Goal: Information Seeking & Learning: Learn about a topic

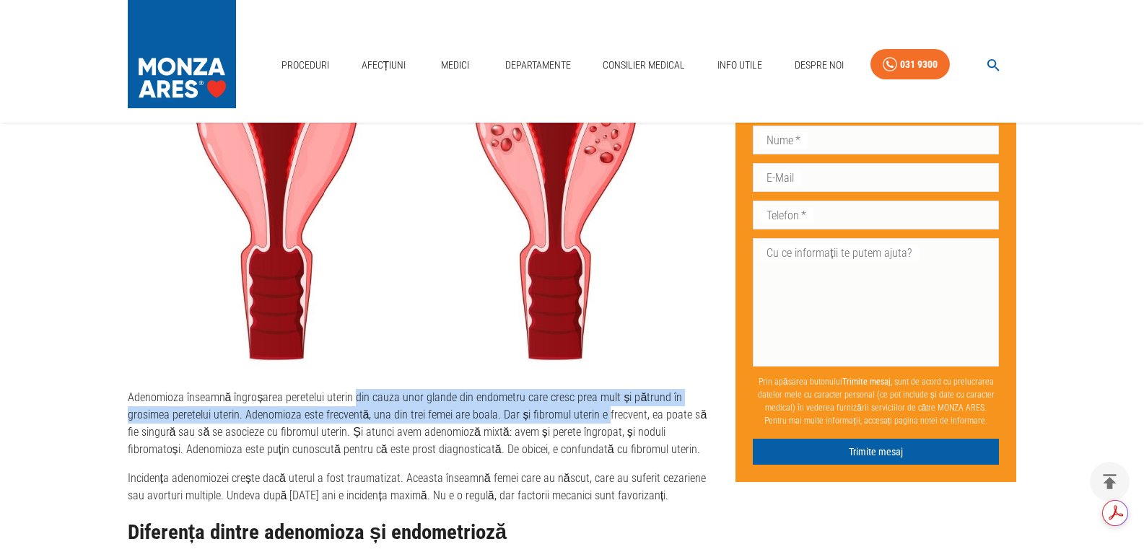
drag, startPoint x: 351, startPoint y: 394, endPoint x: 601, endPoint y: 418, distance: 250.9
click at [601, 418] on p "Adenomioza înseamnă îngroșarea peretelui uterin din cauza unor glande din endom…" at bounding box center [420, 423] width 585 height 69
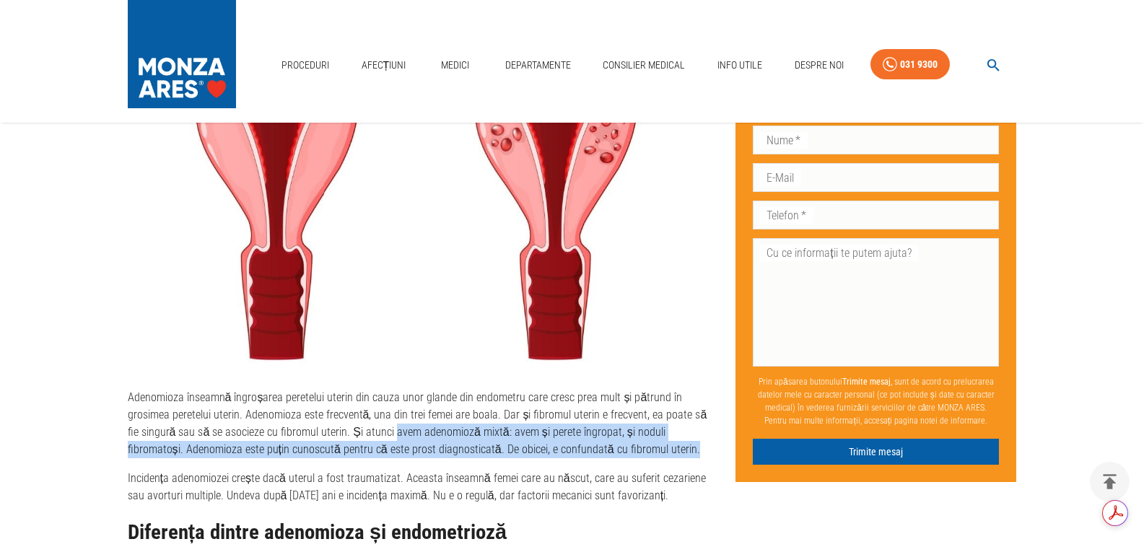
drag, startPoint x: 377, startPoint y: 430, endPoint x: 586, endPoint y: 476, distance: 213.5
click at [661, 457] on p "Adenomioza înseamnă îngroșarea peretelui uterin din cauza unor glande din endom…" at bounding box center [420, 423] width 585 height 69
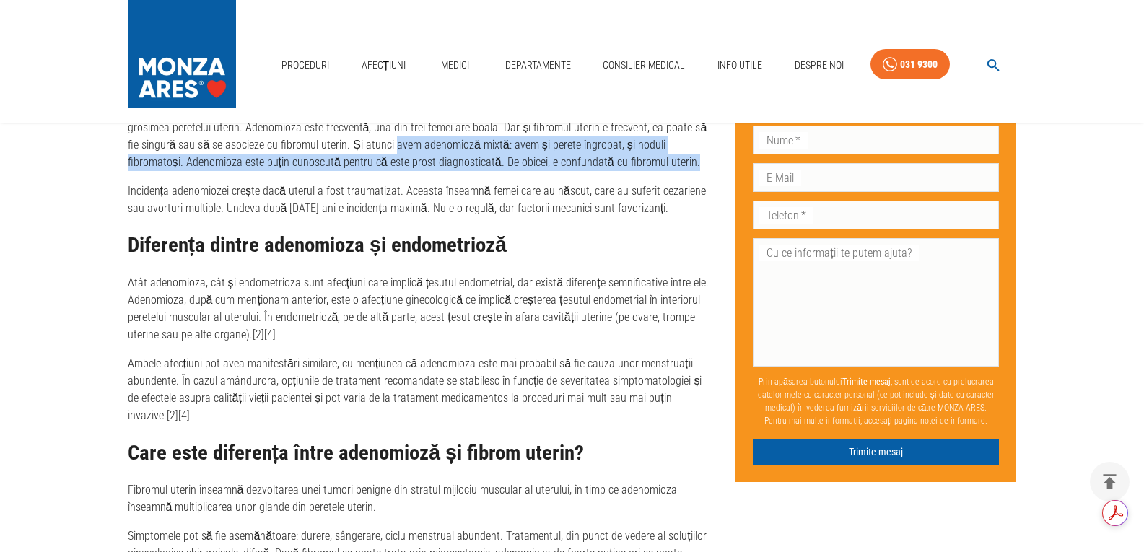
scroll to position [1299, 0]
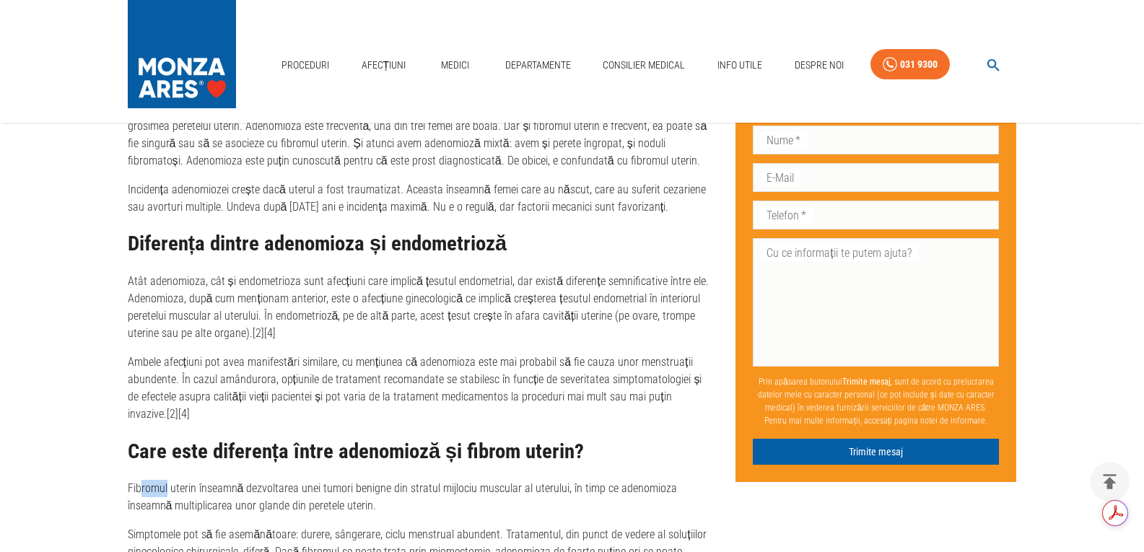
drag, startPoint x: 139, startPoint y: 485, endPoint x: 168, endPoint y: 485, distance: 28.9
click at [168, 485] on p "Fibromul uterin înseamnă dezvoltarea unei tumori benigne din stratul mijlociu m…" at bounding box center [420, 497] width 585 height 35
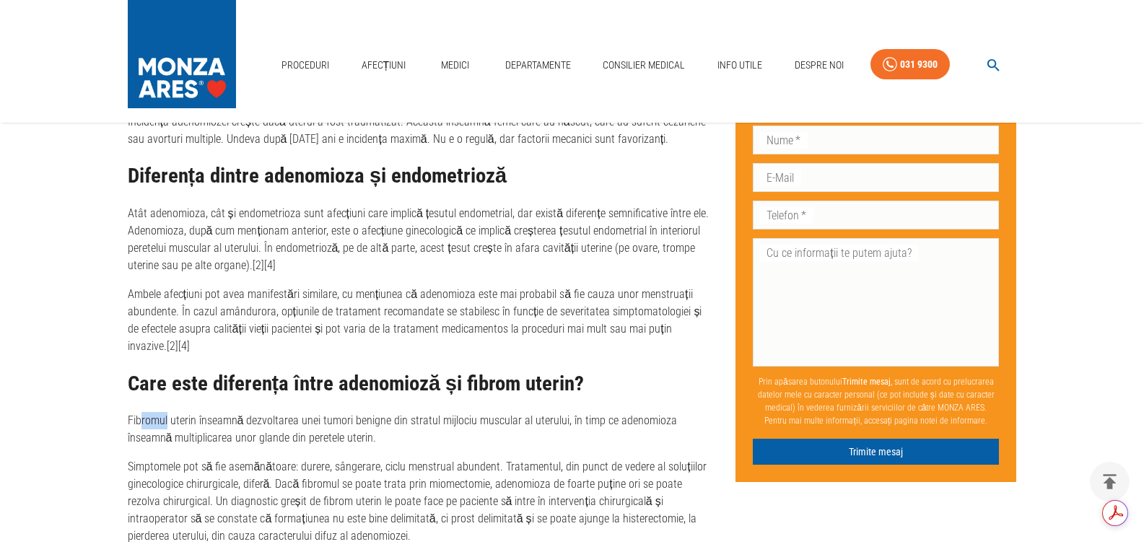
scroll to position [1444, 0]
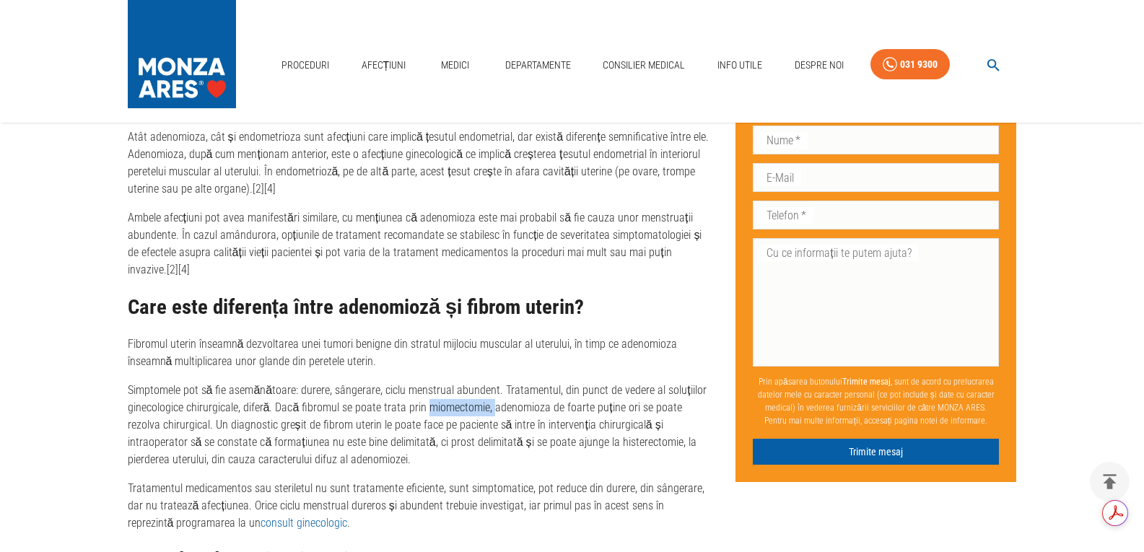
drag, startPoint x: 427, startPoint y: 406, endPoint x: 489, endPoint y: 414, distance: 62.6
click at [489, 414] on p "Simptomele pot să fie asemănătoare: durere, sângerare, ciclu menstrual abundent…" at bounding box center [420, 425] width 585 height 87
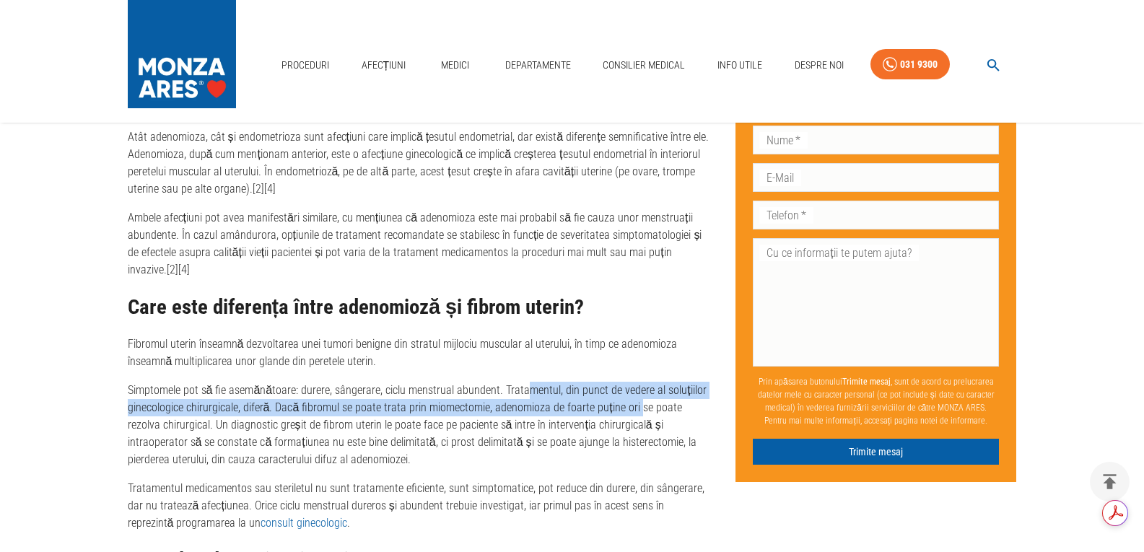
drag, startPoint x: 521, startPoint y: 389, endPoint x: 637, endPoint y: 403, distance: 117.0
click at [637, 403] on p "Simptomele pot să fie asemănătoare: durere, sângerare, ciclu menstrual abundent…" at bounding box center [420, 425] width 585 height 87
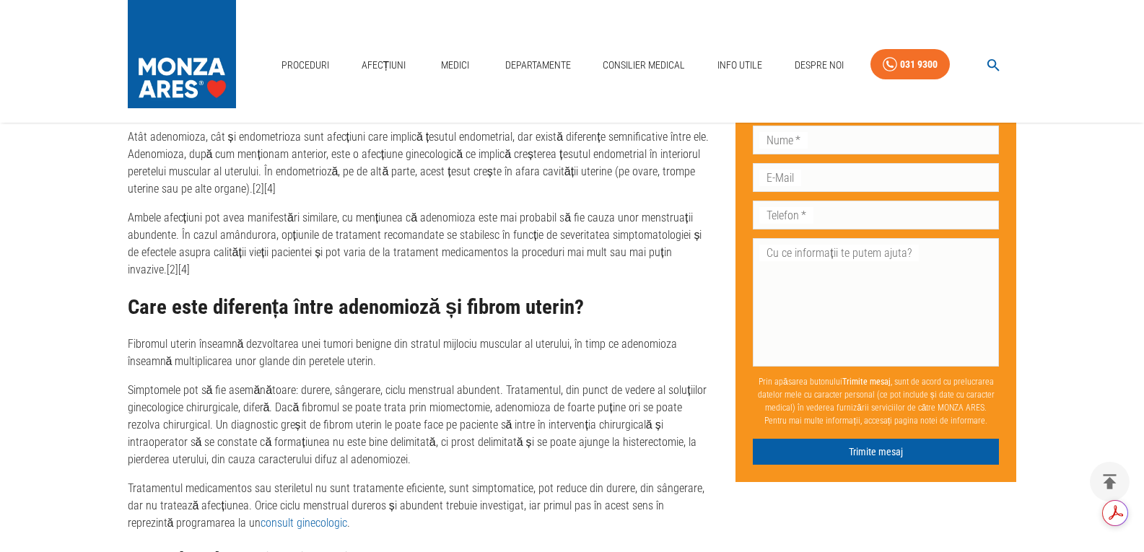
click at [435, 398] on p "Simptomele pot să fie asemănătoare: durere, sângerare, ciclu menstrual abundent…" at bounding box center [420, 425] width 585 height 87
drag, startPoint x: 424, startPoint y: 406, endPoint x: 488, endPoint y: 400, distance: 63.8
click at [488, 400] on p "Simptomele pot să fie asemănătoare: durere, sângerare, ciclu menstrual abundent…" at bounding box center [420, 425] width 585 height 87
copy p "miomectomie,"
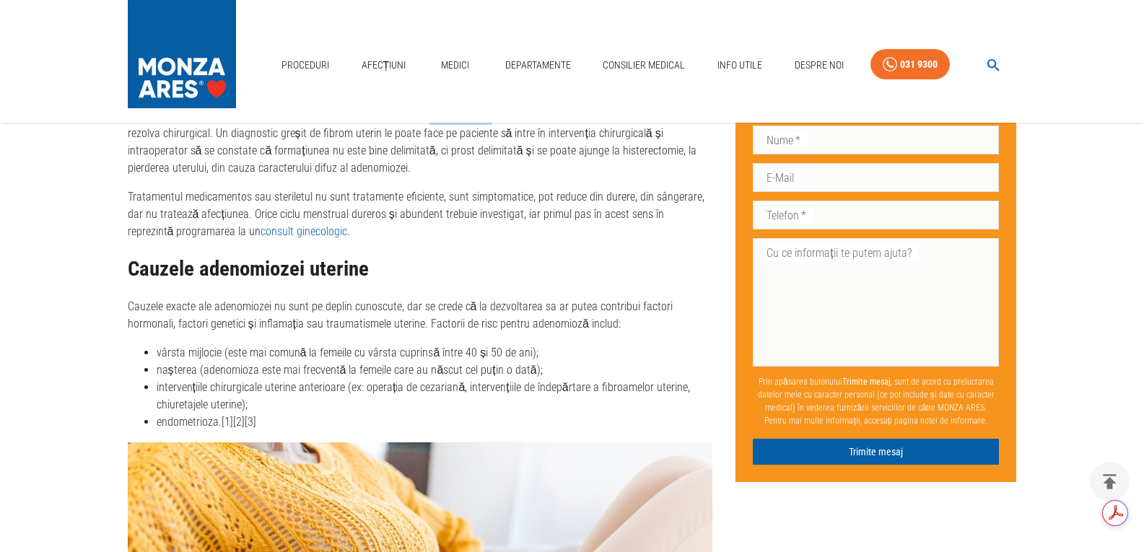
scroll to position [1804, 0]
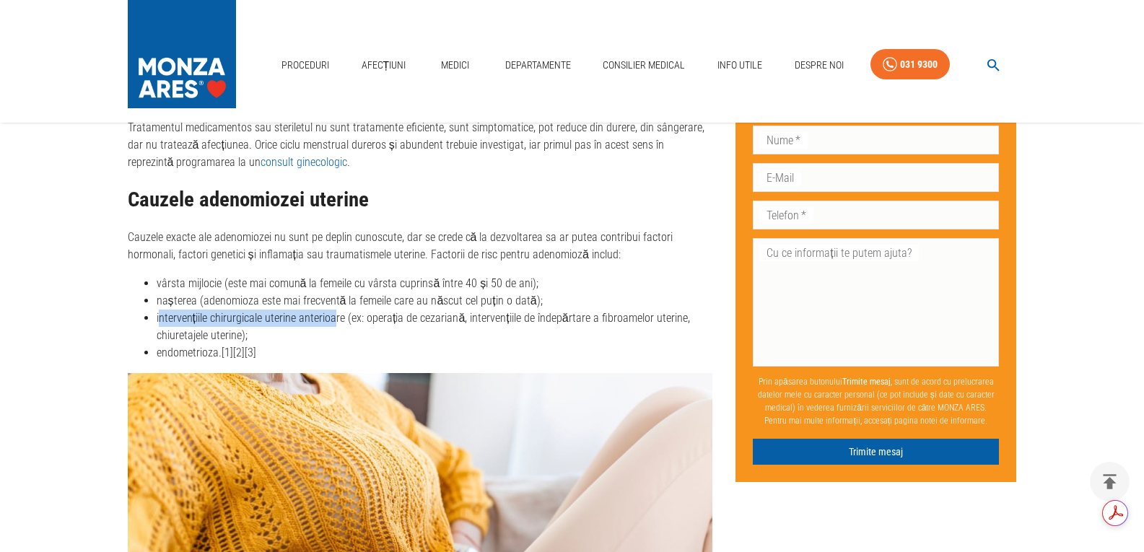
drag, startPoint x: 160, startPoint y: 322, endPoint x: 333, endPoint y: 320, distance: 173.2
click at [333, 320] on li "intervențiile chirurgicale uterine anterioare (ex: operația de cezariană, inter…" at bounding box center [435, 327] width 556 height 35
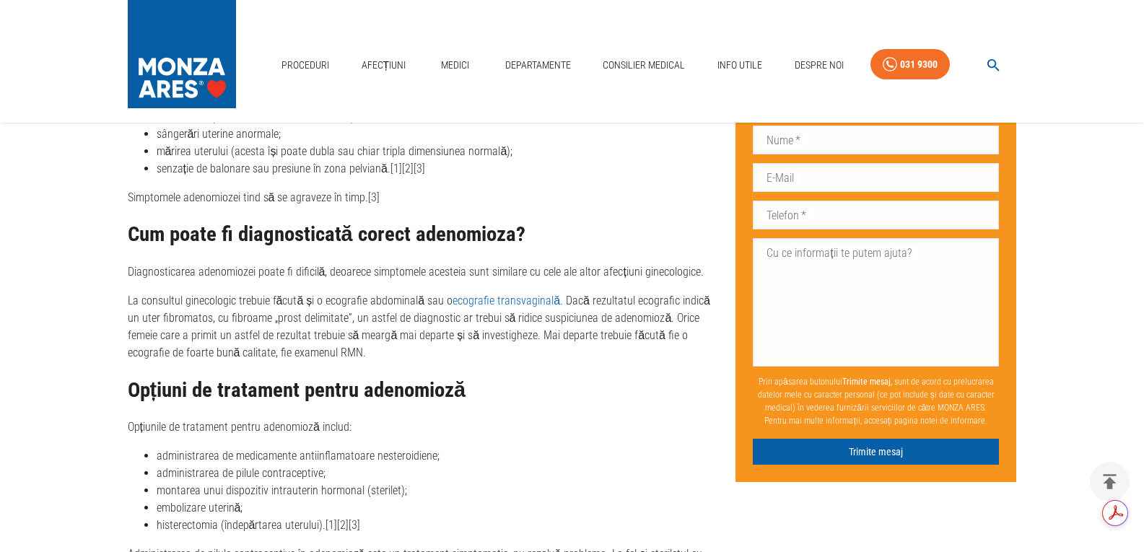
scroll to position [2887, 0]
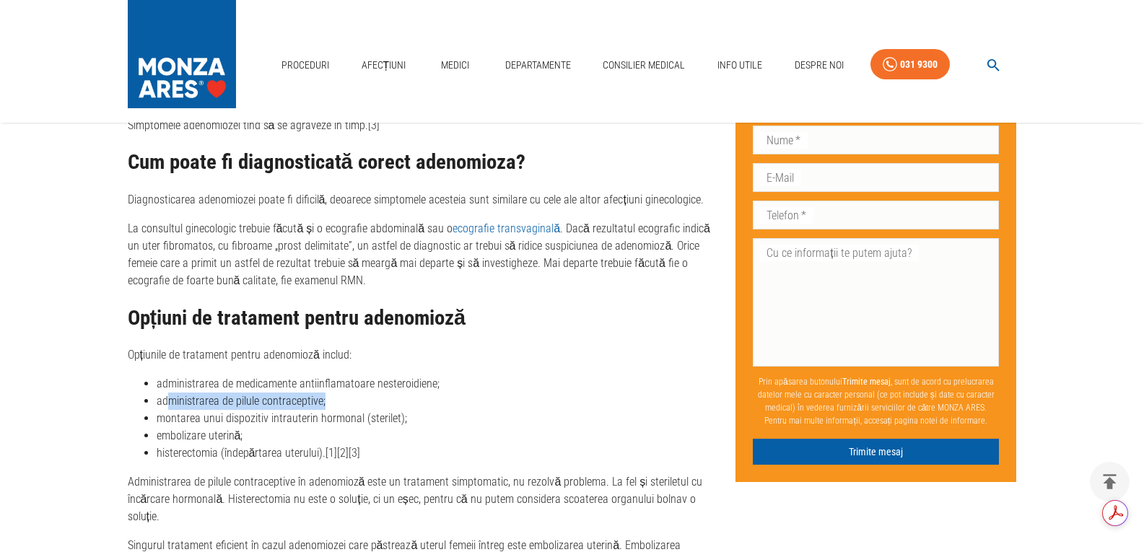
drag, startPoint x: 169, startPoint y: 403, endPoint x: 323, endPoint y: 400, distance: 153.8
click at [323, 400] on li "administrarea de pilule contraceptive;" at bounding box center [435, 401] width 556 height 17
drag, startPoint x: 156, startPoint y: 437, endPoint x: 250, endPoint y: 439, distance: 94.6
click at [250, 439] on li "embolizare uterină;" at bounding box center [435, 435] width 556 height 17
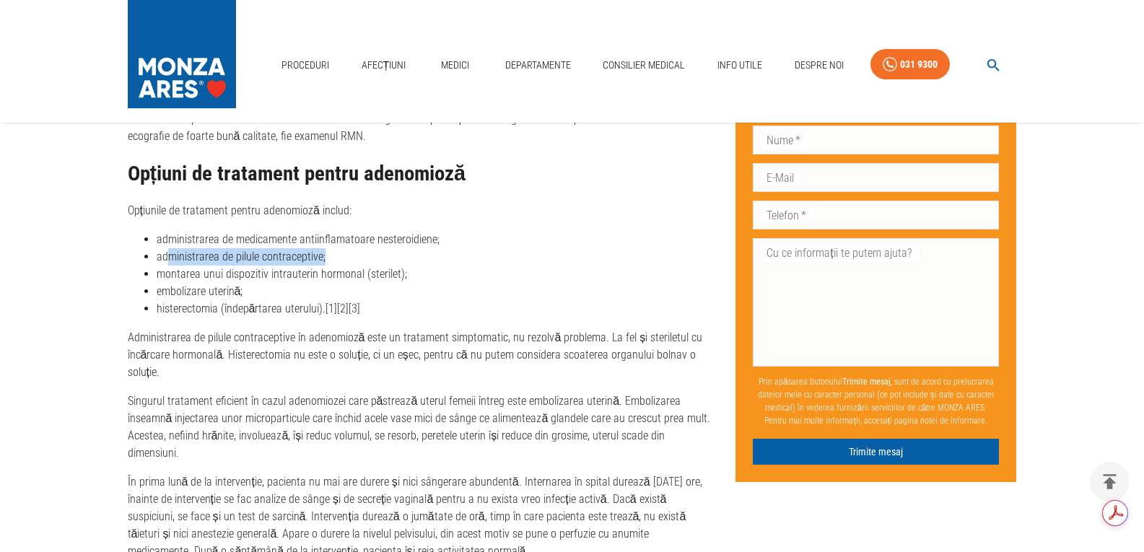
scroll to position [3104, 0]
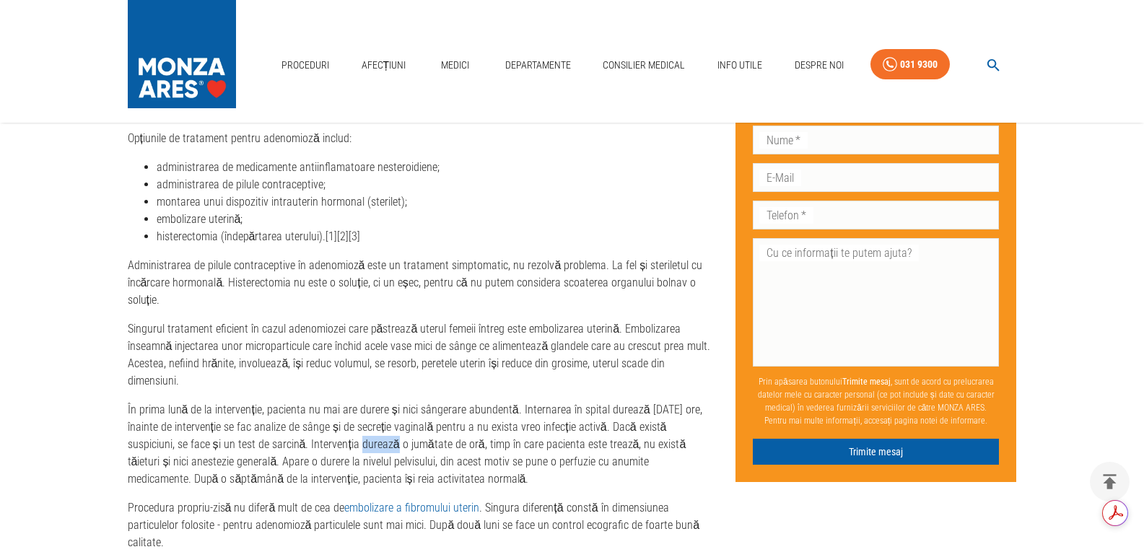
drag, startPoint x: 312, startPoint y: 422, endPoint x: 345, endPoint y: 422, distance: 33.2
click at [345, 422] on p "În prima lună de la intervenție, pacienta nu mai are durere și nici sângerare a…" at bounding box center [420, 444] width 585 height 87
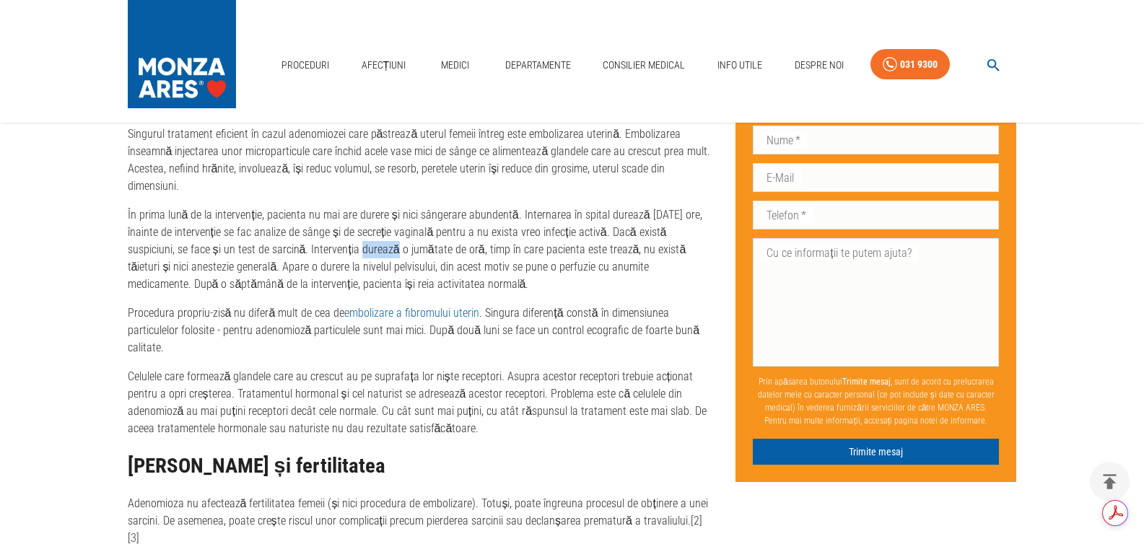
scroll to position [3464, 0]
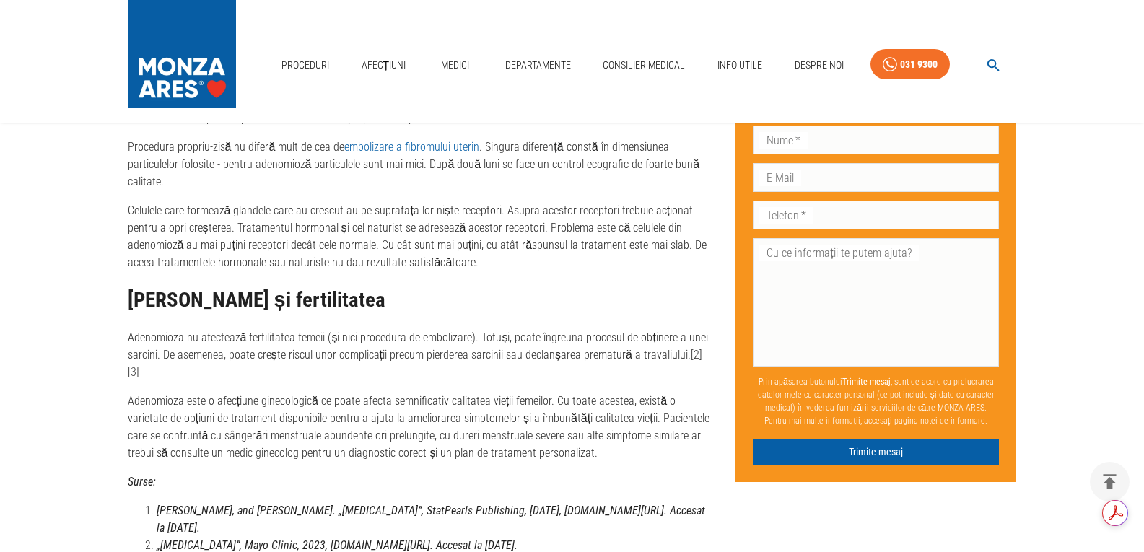
click at [437, 140] on link "embolizare a fibromului uterin" at bounding box center [411, 147] width 135 height 14
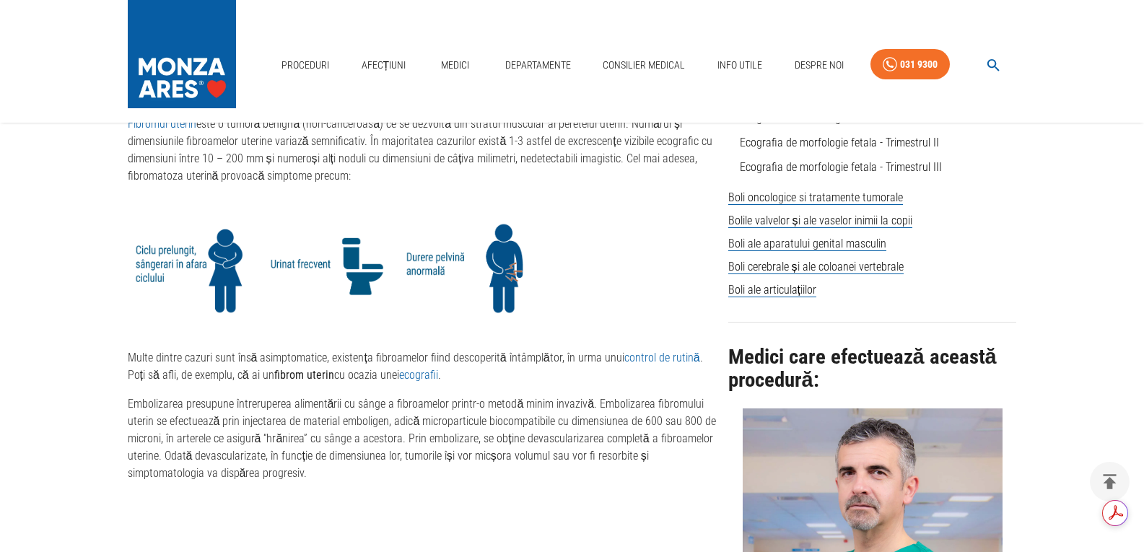
scroll to position [866, 0]
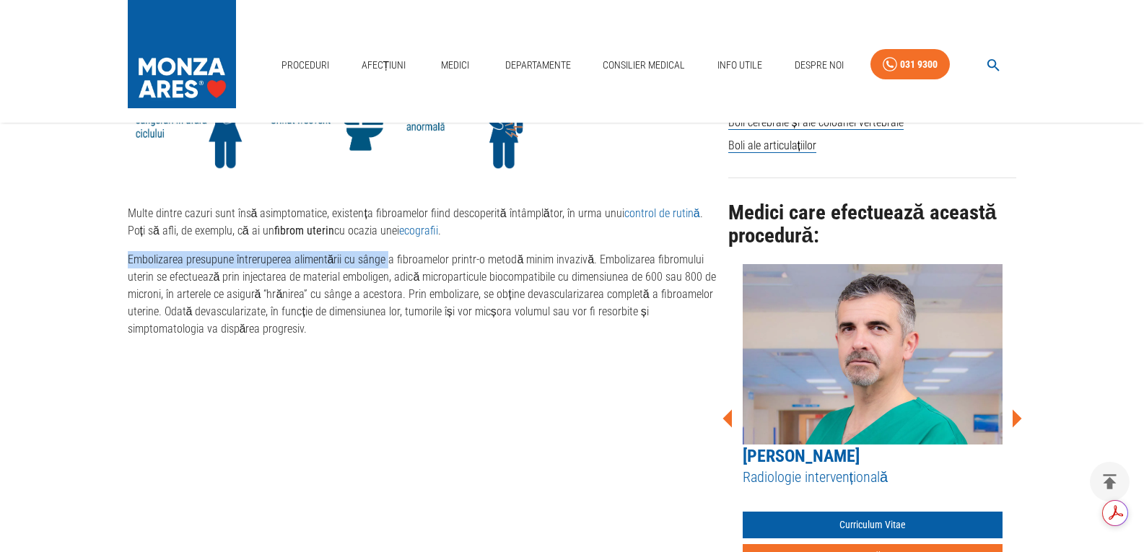
drag, startPoint x: 117, startPoint y: 261, endPoint x: 386, endPoint y: 265, distance: 269.2
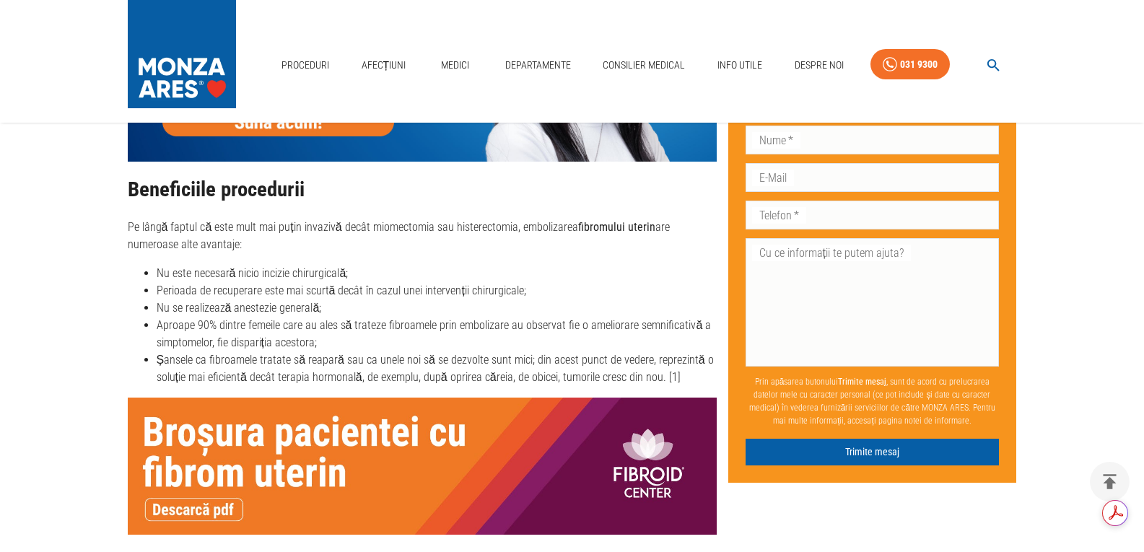
scroll to position [1660, 0]
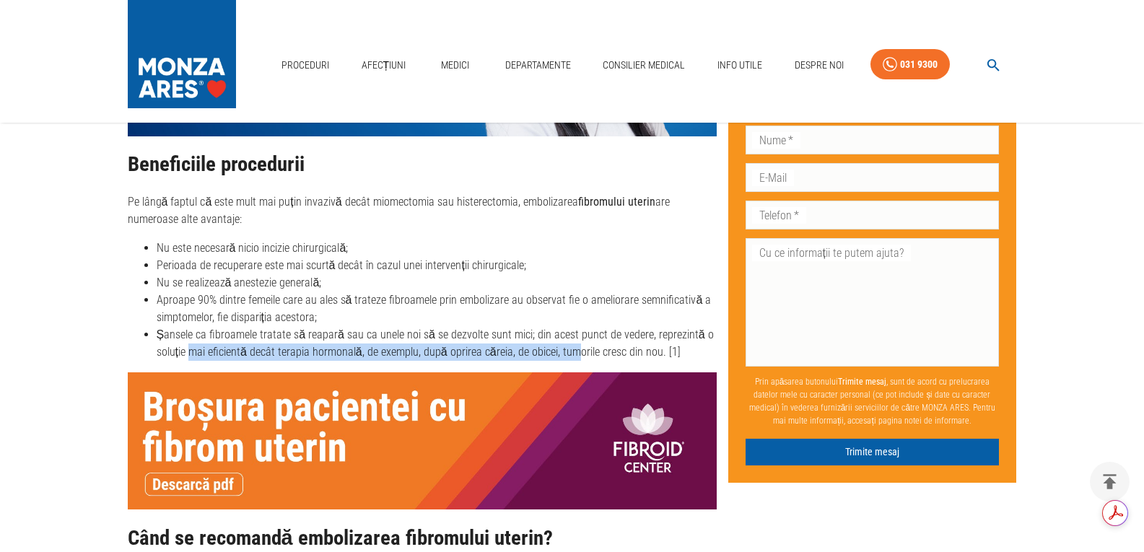
drag, startPoint x: 189, startPoint y: 354, endPoint x: 570, endPoint y: 355, distance: 381.1
click at [570, 355] on li "Șansele ca fibroamele tratate să reapară sau ca unele noi să se dezvolte sunt m…" at bounding box center [437, 343] width 560 height 35
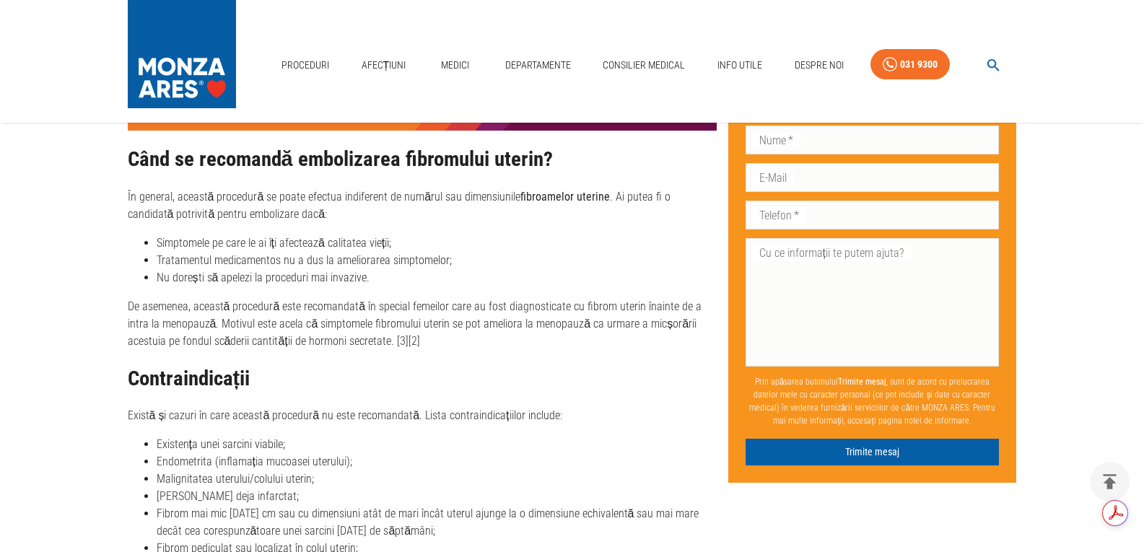
scroll to position [2093, 0]
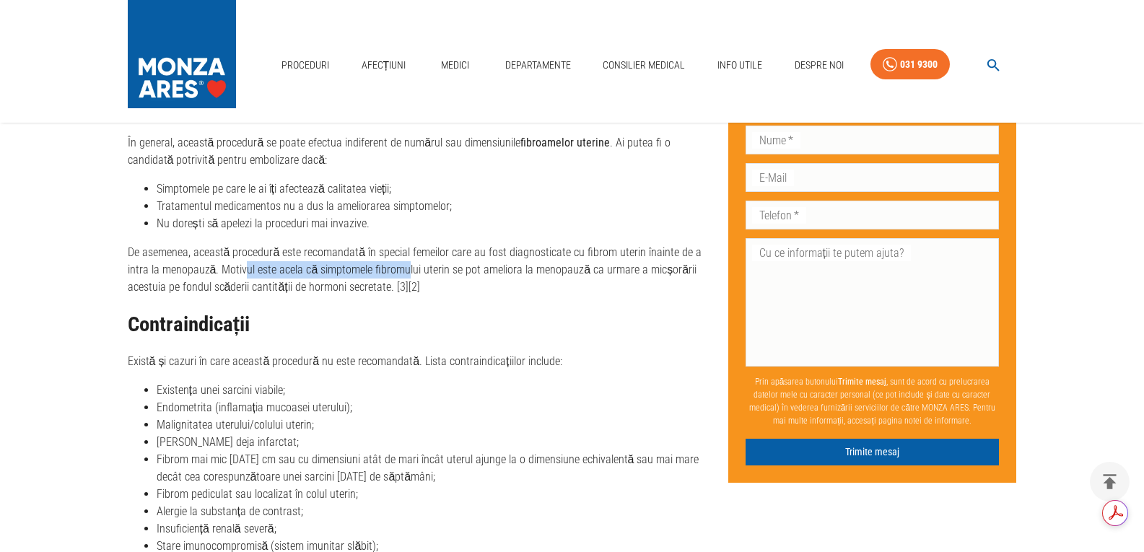
drag, startPoint x: 219, startPoint y: 273, endPoint x: 382, endPoint y: 270, distance: 162.4
click at [382, 270] on p "De asemenea, această procedură este recomandată în special femeilor care au fos…" at bounding box center [422, 270] width 589 height 52
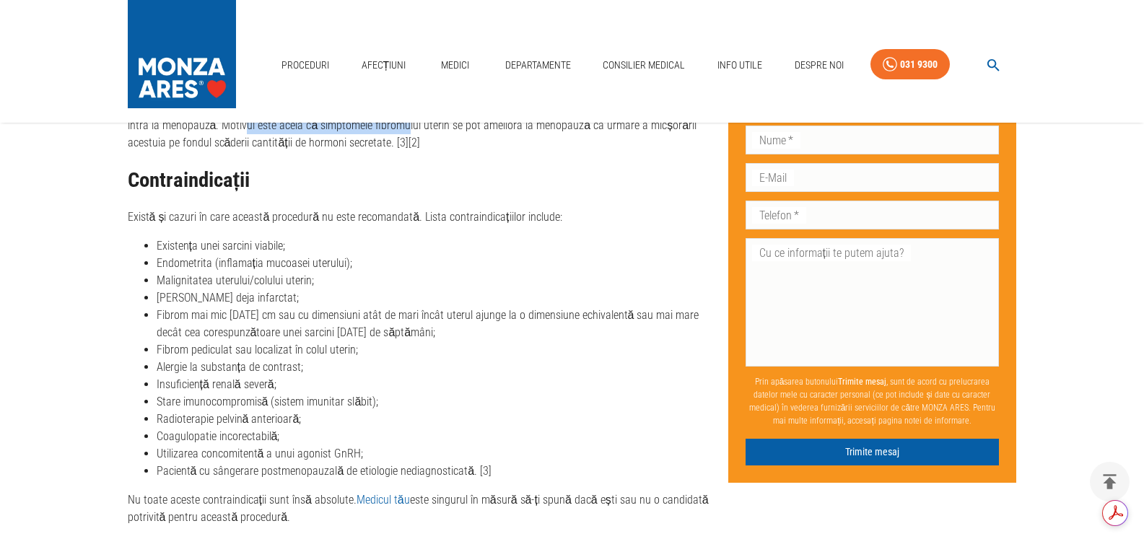
drag, startPoint x: 187, startPoint y: 249, endPoint x: 356, endPoint y: 265, distance: 169.6
click at [356, 265] on ul "Existența unei sarcini viabile; Endometrita (inflamația mucoasei uterului); Mal…" at bounding box center [422, 358] width 589 height 243
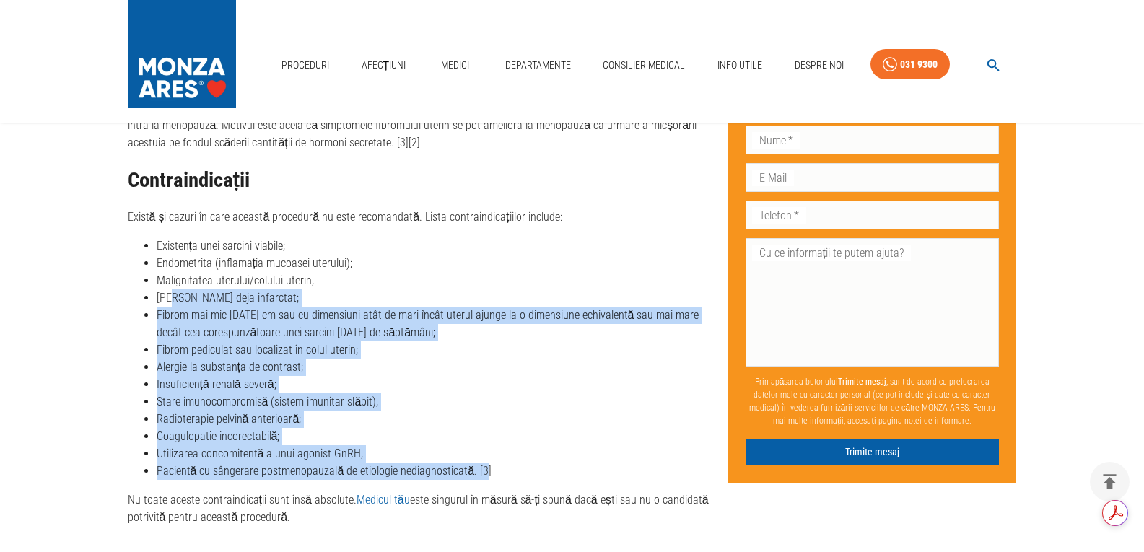
drag, startPoint x: 167, startPoint y: 304, endPoint x: 471, endPoint y: 469, distance: 345.9
click at [479, 473] on ul "Existența unei sarcini viabile; Endometrita (inflamația mucoasei uterului); Mal…" at bounding box center [422, 358] width 589 height 243
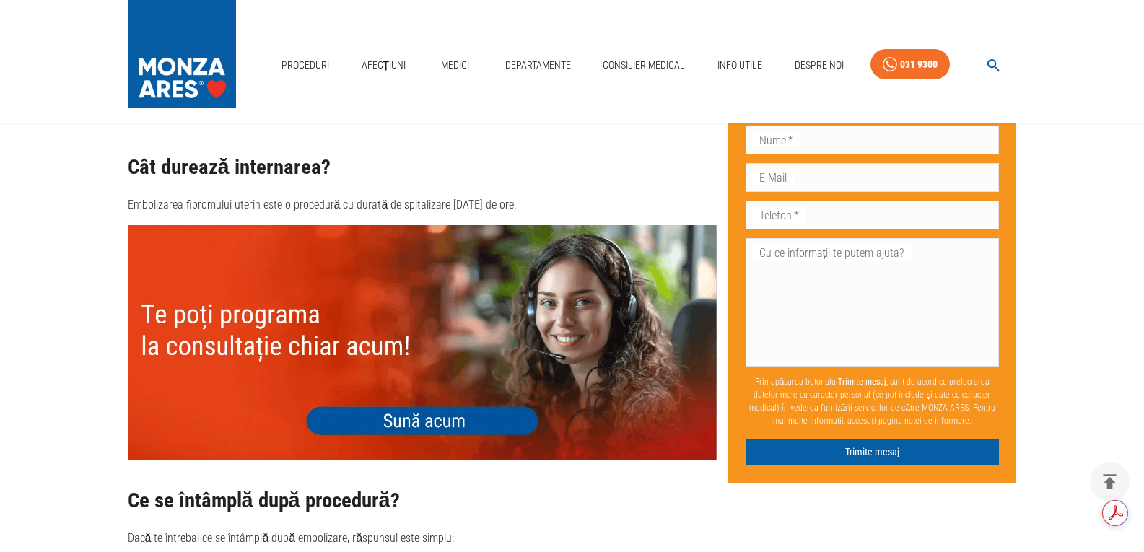
scroll to position [3681, 0]
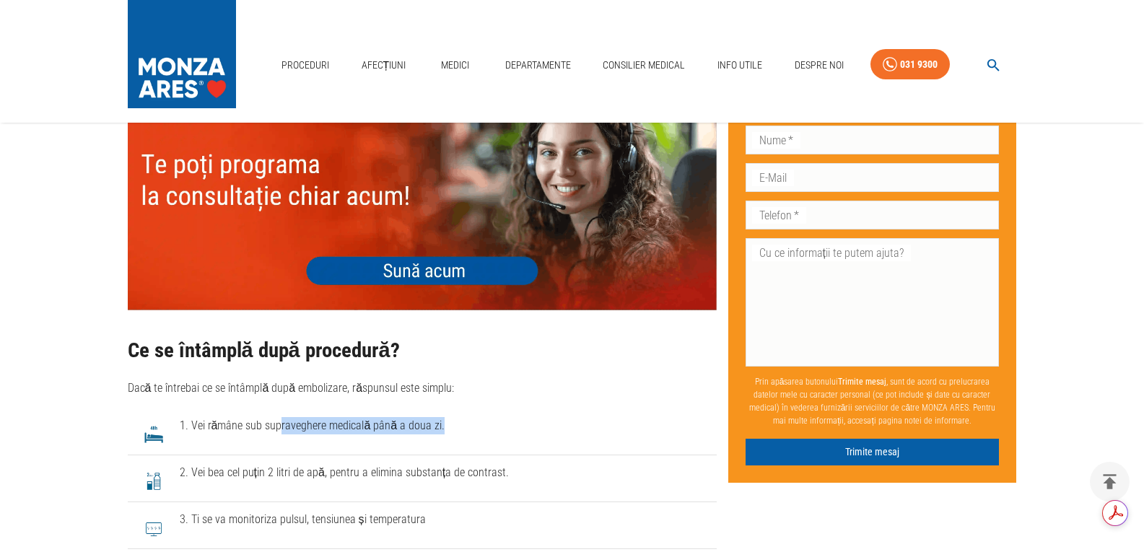
drag, startPoint x: 291, startPoint y: 419, endPoint x: 466, endPoint y: 432, distance: 175.9
click at [466, 432] on span "1. Vei rămâne sub supraveghere medicală până a doua zi." at bounding box center [442, 425] width 525 height 17
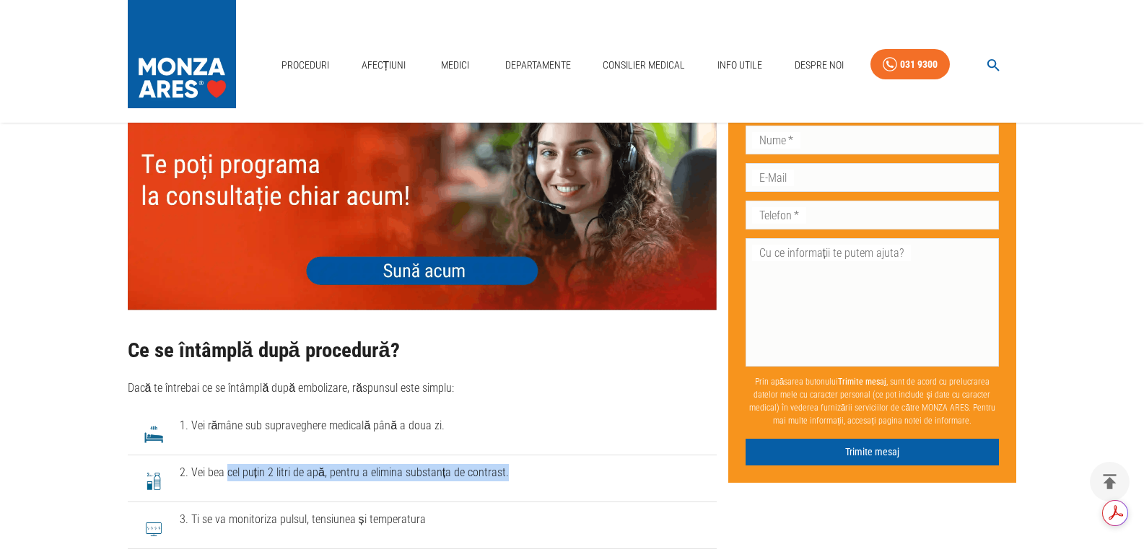
drag, startPoint x: 228, startPoint y: 476, endPoint x: 505, endPoint y: 474, distance: 277.2
click at [505, 474] on span "2. Vei bea cel puțin 2 litri de apă, pentru a elimina substanța de contrast." at bounding box center [442, 472] width 525 height 17
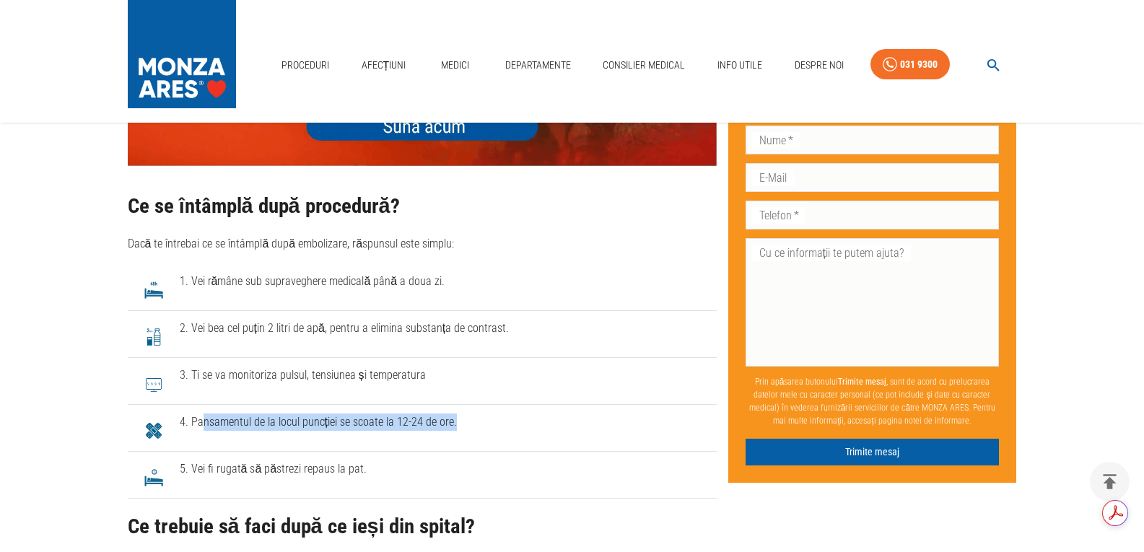
drag, startPoint x: 199, startPoint y: 419, endPoint x: 462, endPoint y: 438, distance: 263.4
click at [462, 438] on li "4. Pansamentul de la locul puncției se scoate la 12-24 de ore." at bounding box center [422, 428] width 589 height 47
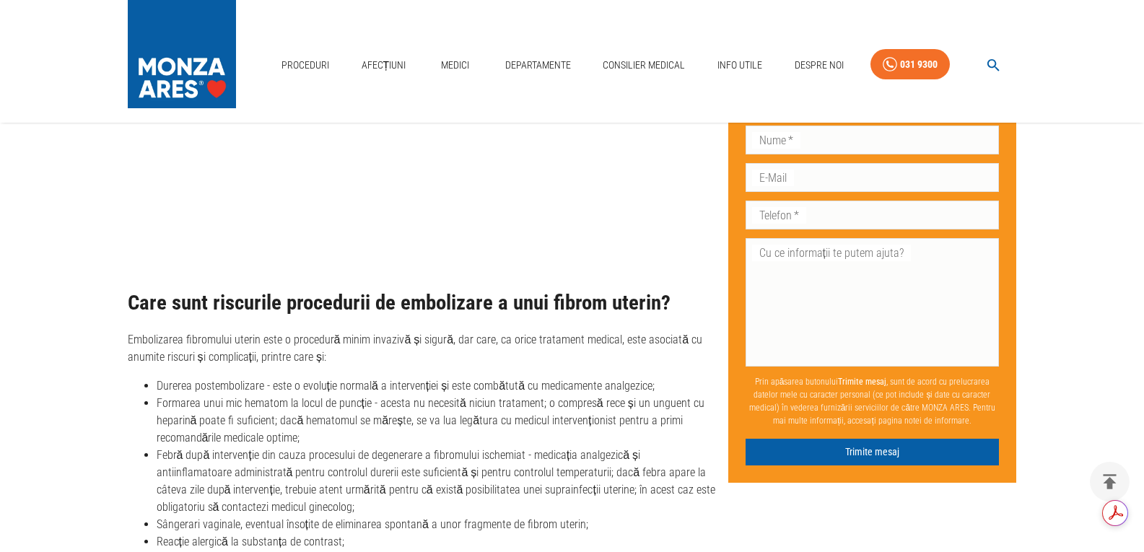
scroll to position [4908, 0]
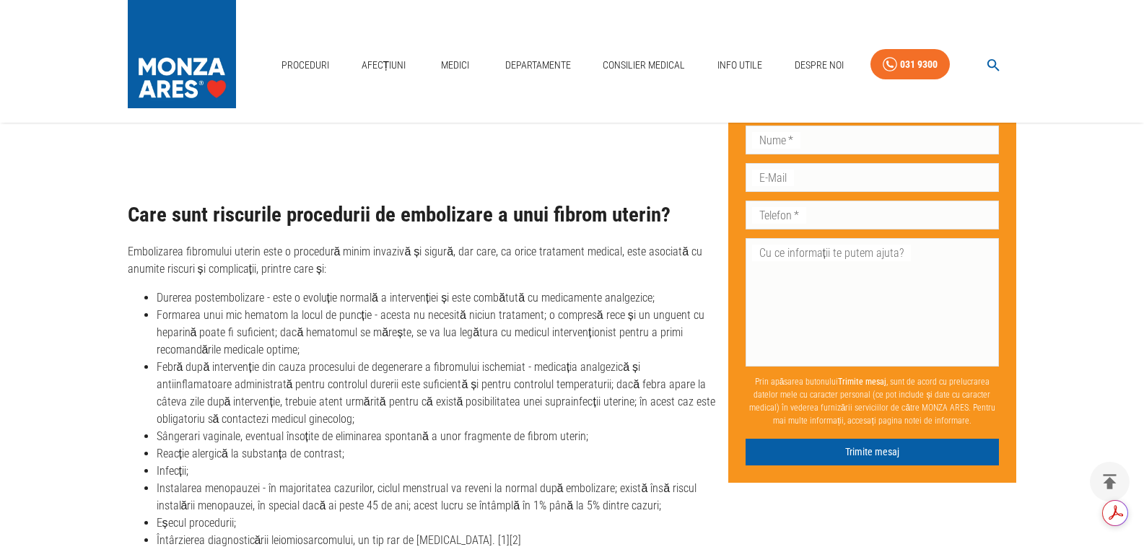
drag, startPoint x: 175, startPoint y: 434, endPoint x: 476, endPoint y: 458, distance: 301.9
click at [476, 458] on ul "Durerea postembolizare - este o evoluție normală a intervenției și este combătu…" at bounding box center [422, 419] width 589 height 260
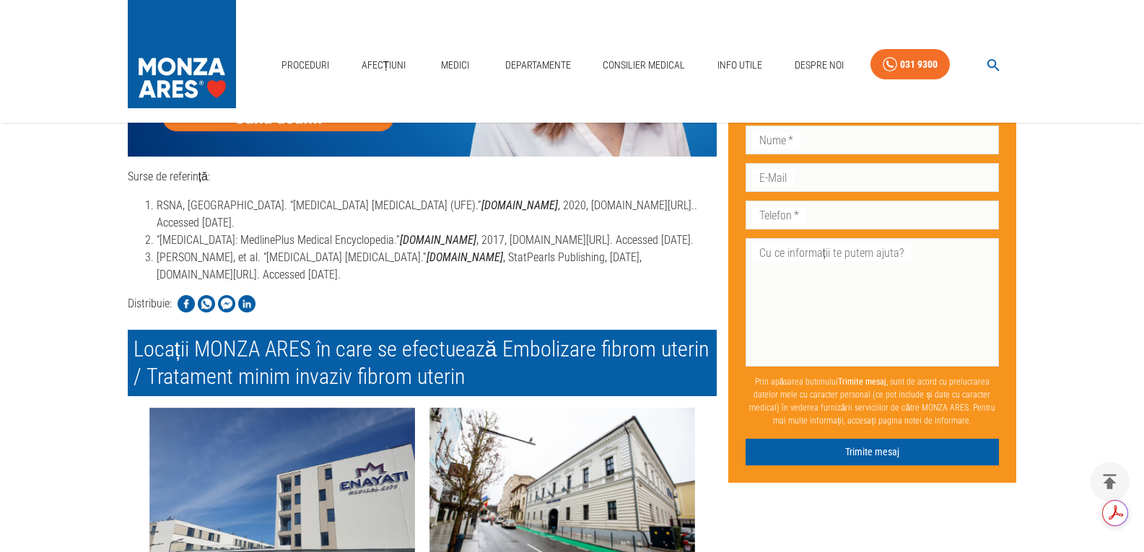
scroll to position [5774, 0]
